Goal: Information Seeking & Learning: Learn about a topic

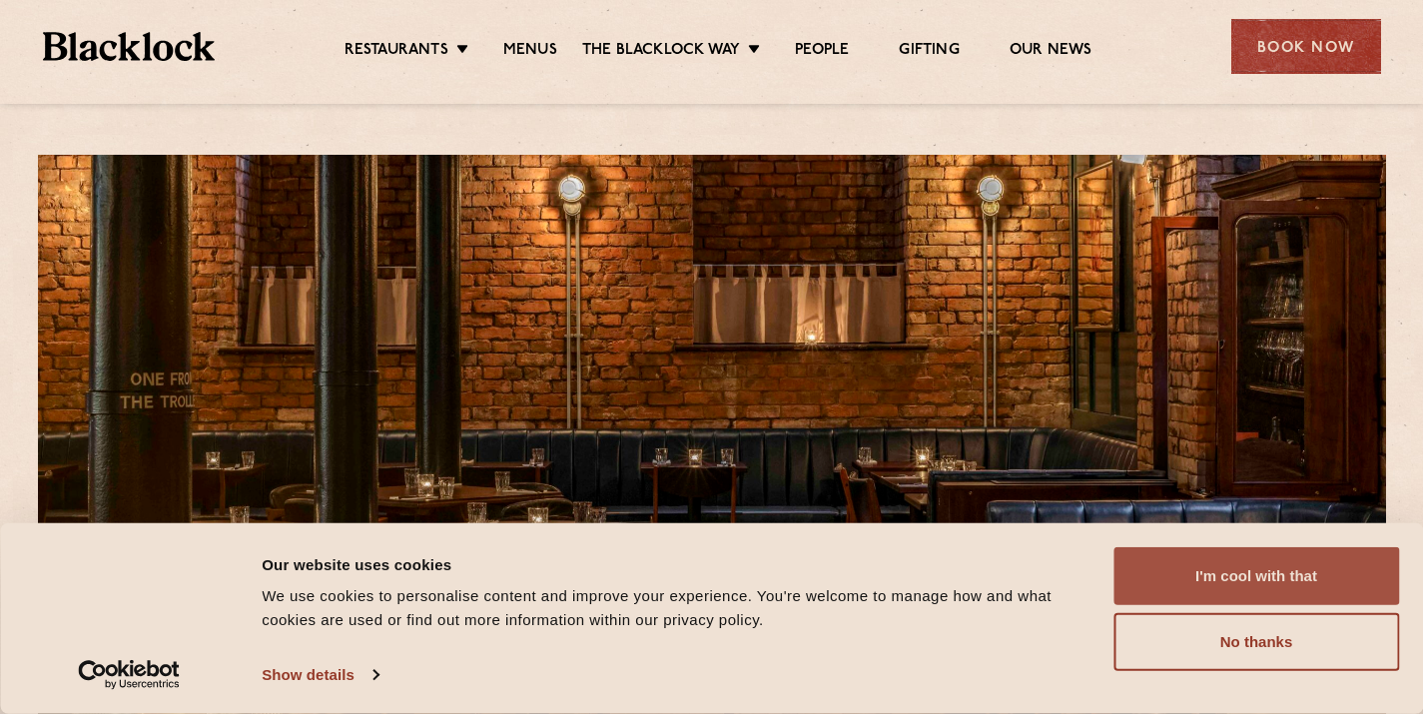
click at [1278, 565] on button "I'm cool with that" at bounding box center [1256, 576] width 286 height 58
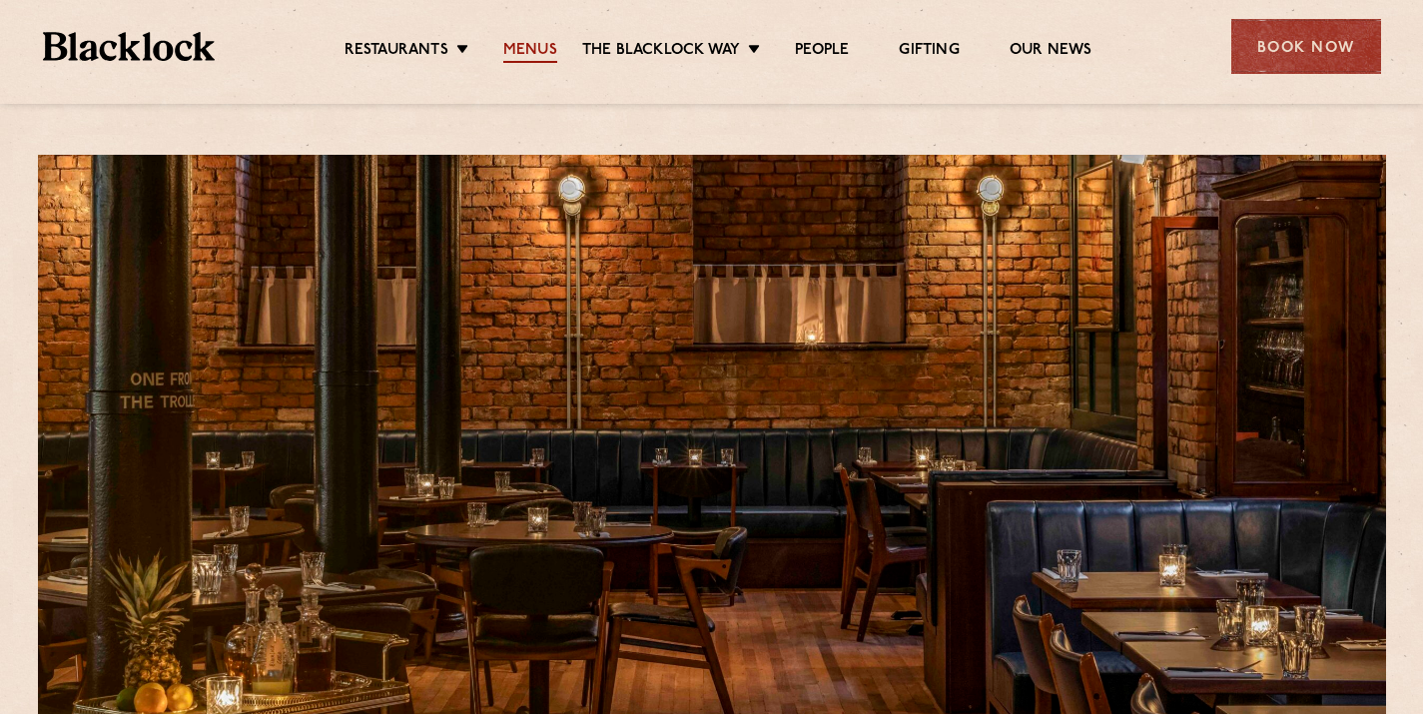
click at [531, 41] on link "Menus" at bounding box center [530, 52] width 54 height 22
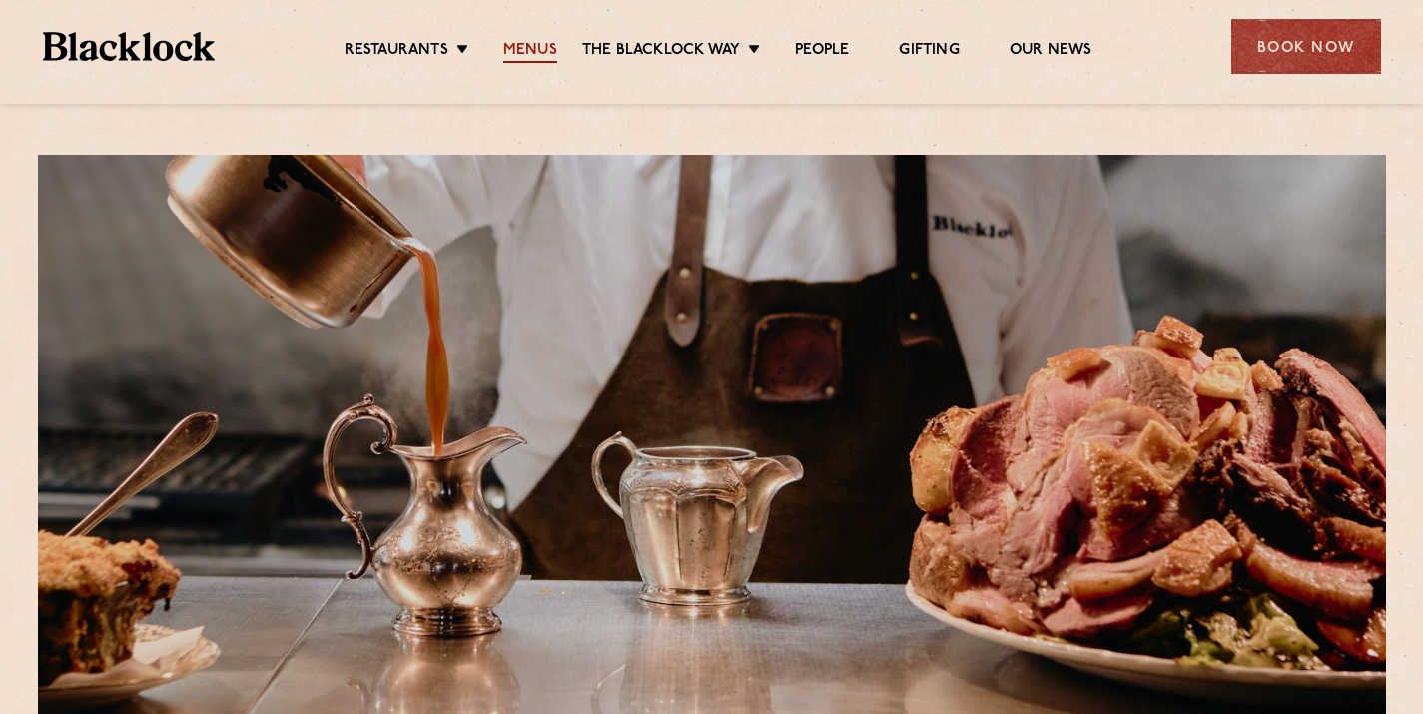
click at [517, 45] on link "Menus" at bounding box center [530, 52] width 54 height 22
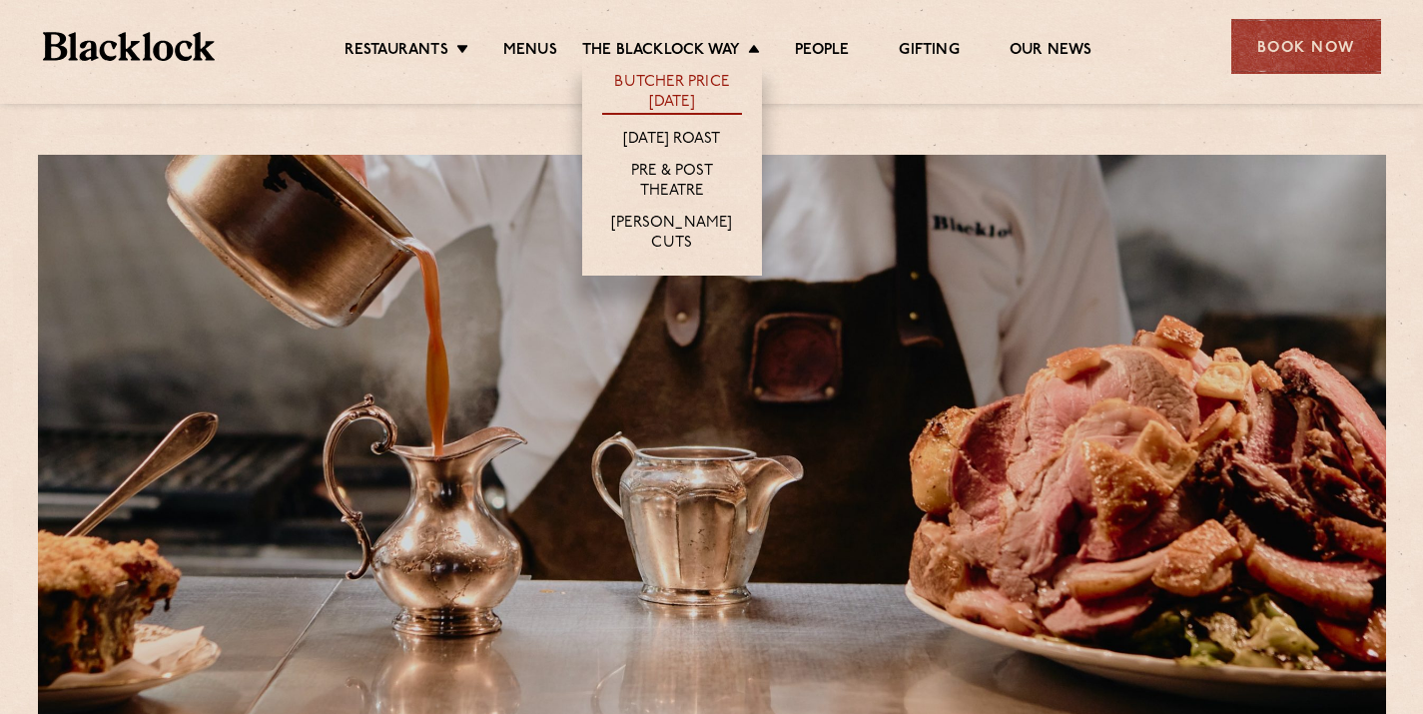
click at [636, 87] on link "Butcher Price [DATE]" at bounding box center [672, 94] width 140 height 42
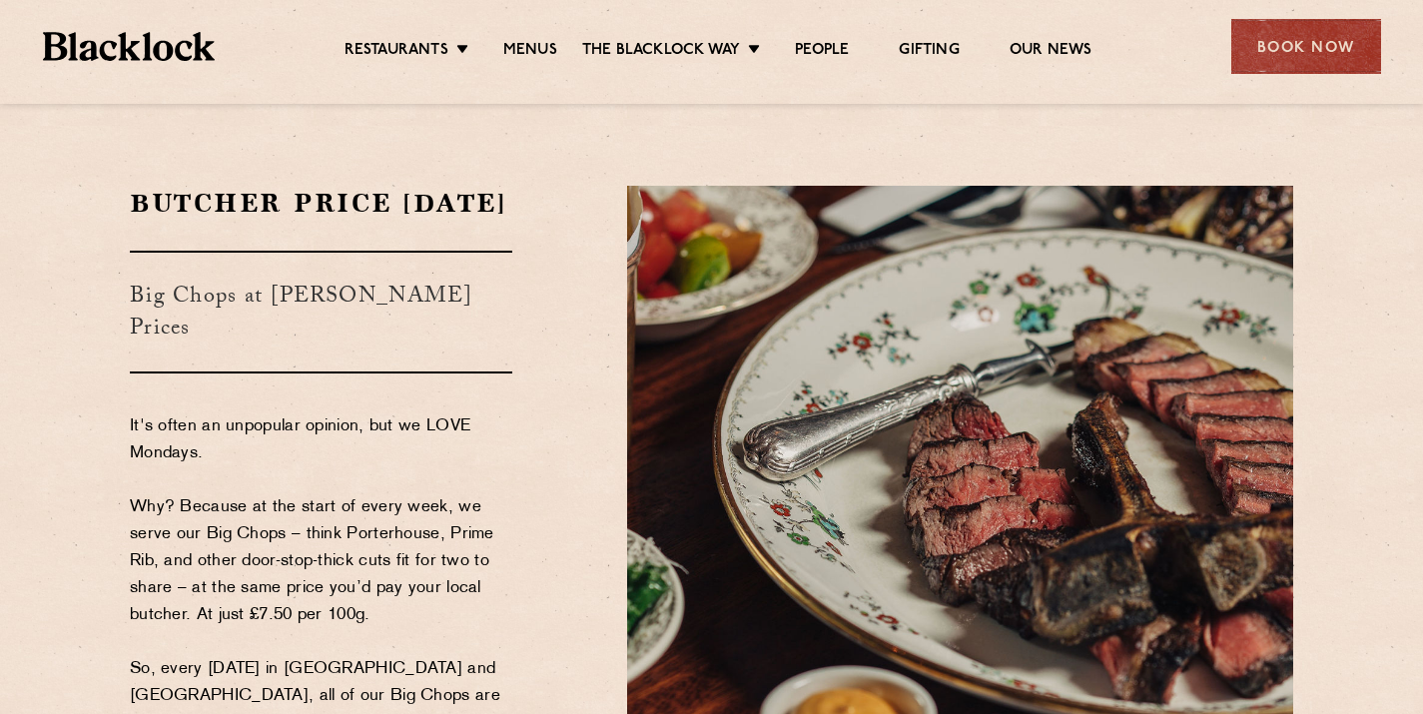
scroll to position [12, 0]
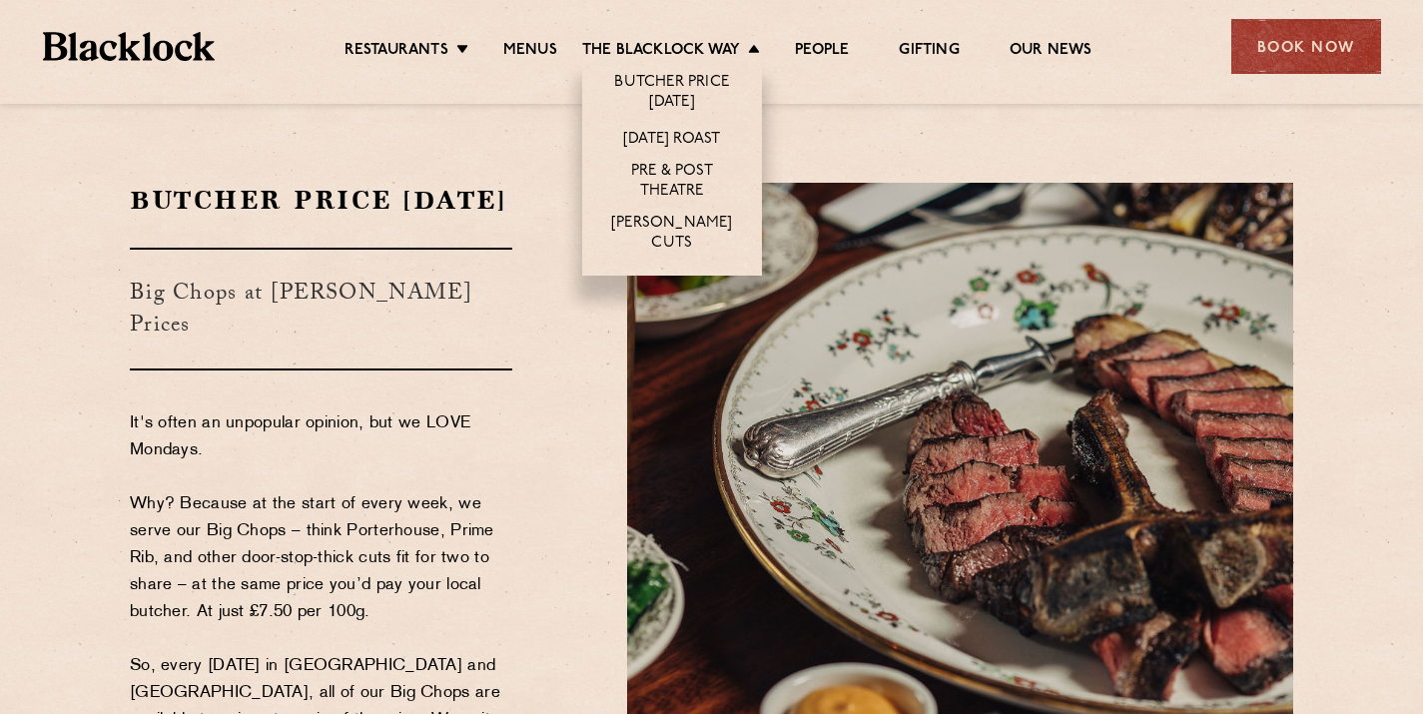
click at [678, 226] on li "[PERSON_NAME] Cuts" at bounding box center [672, 242] width 180 height 67
click at [678, 228] on li "[PERSON_NAME] Cuts" at bounding box center [672, 242] width 180 height 67
click at [677, 239] on link "[PERSON_NAME] Cuts" at bounding box center [672, 235] width 140 height 42
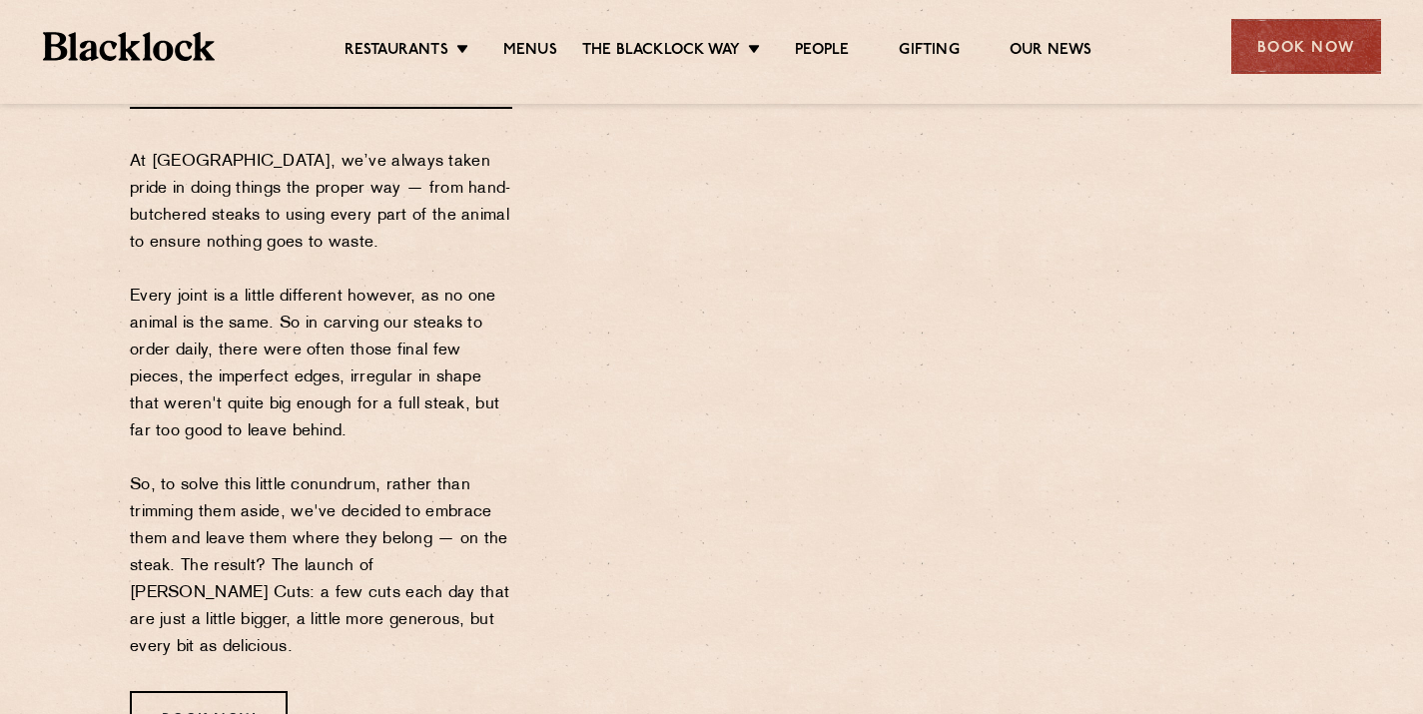
scroll to position [225, 0]
